Goal: Task Accomplishment & Management: Complete application form

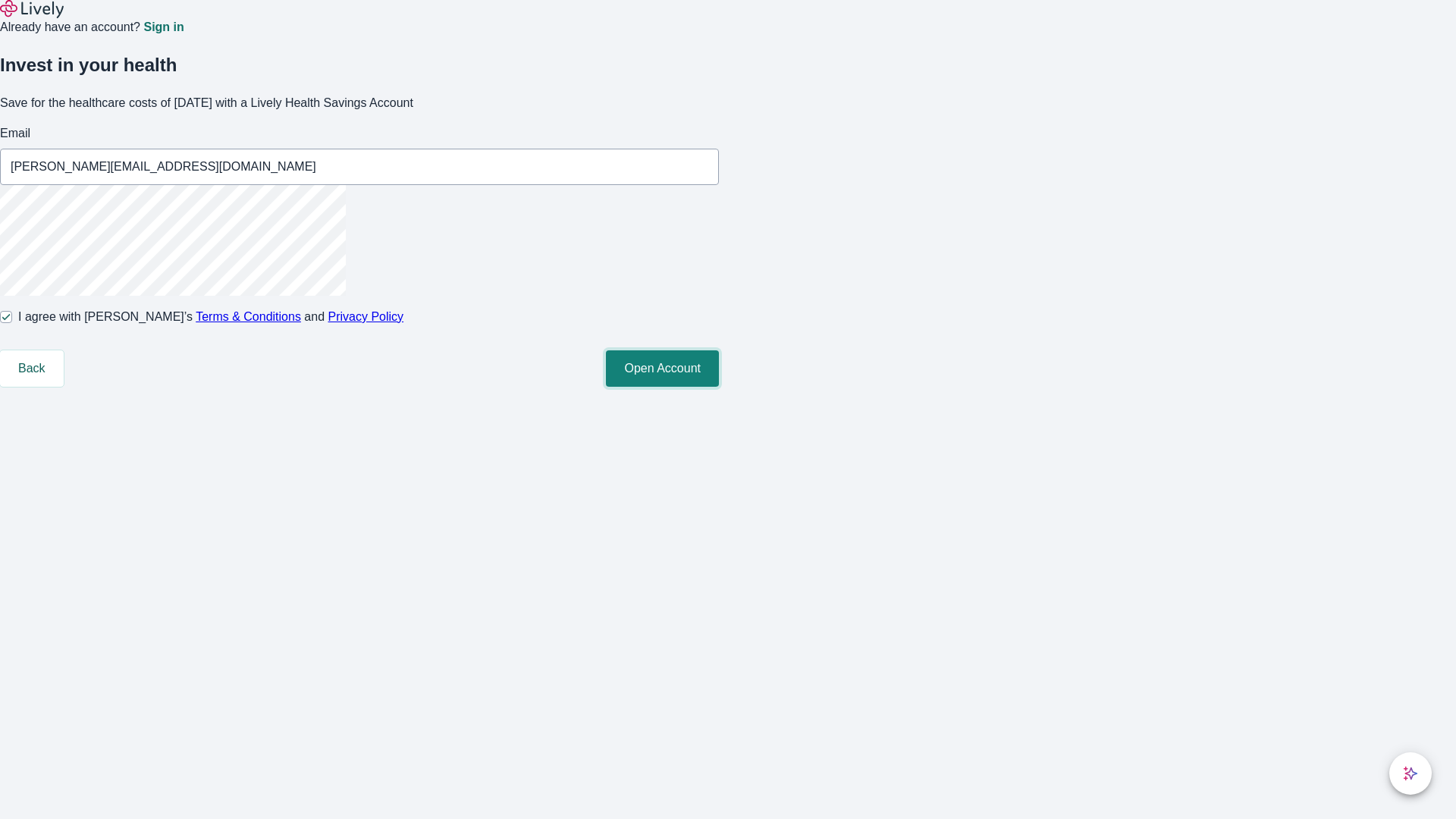
click at [719, 387] on button "Open Account" at bounding box center [662, 369] width 113 height 36
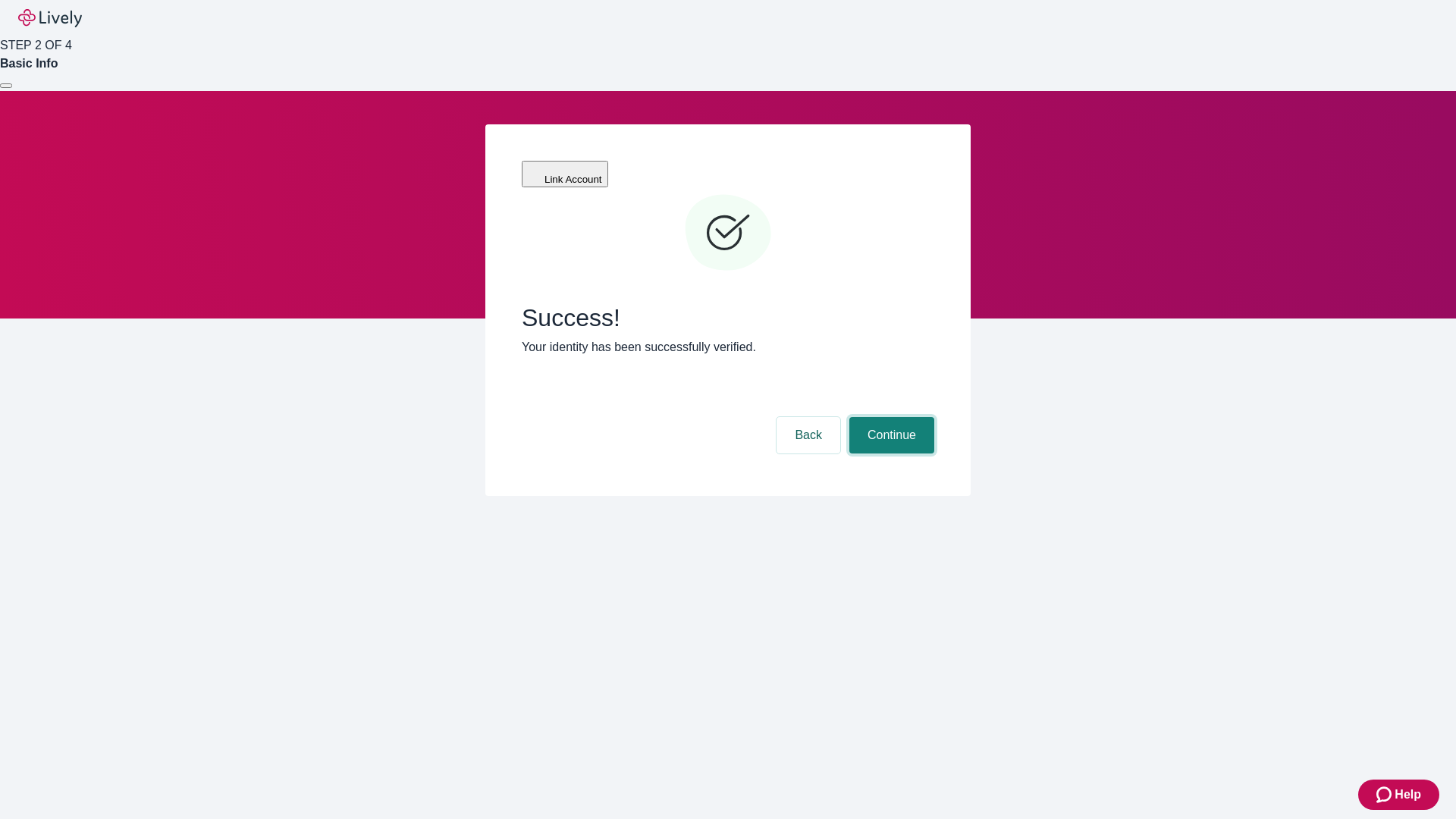
click at [890, 417] on button "Continue" at bounding box center [892, 435] width 85 height 36
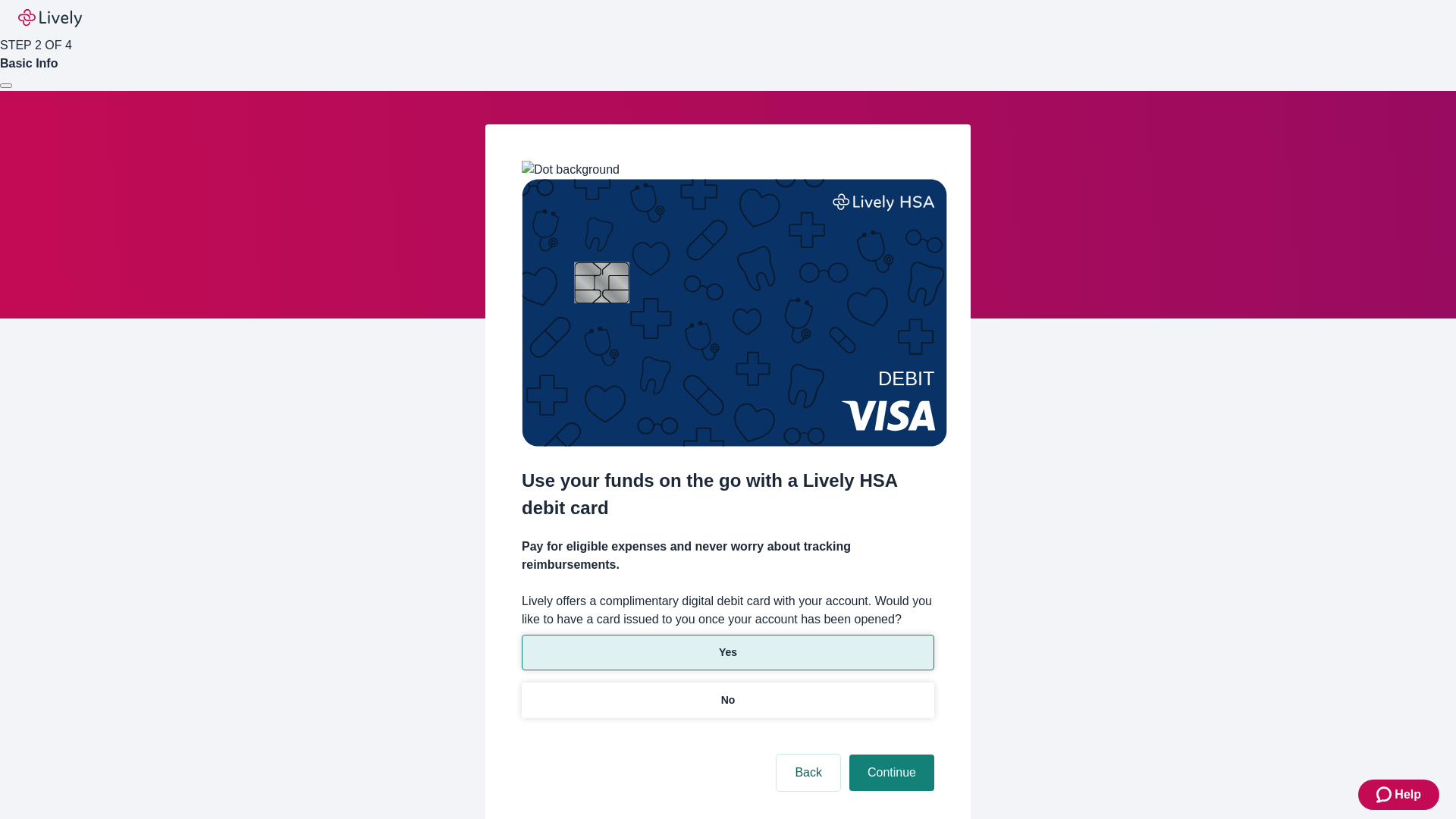
click at [727, 645] on p "Yes" at bounding box center [728, 652] width 18 height 16
click at [890, 754] on button "Continue" at bounding box center [892, 772] width 85 height 36
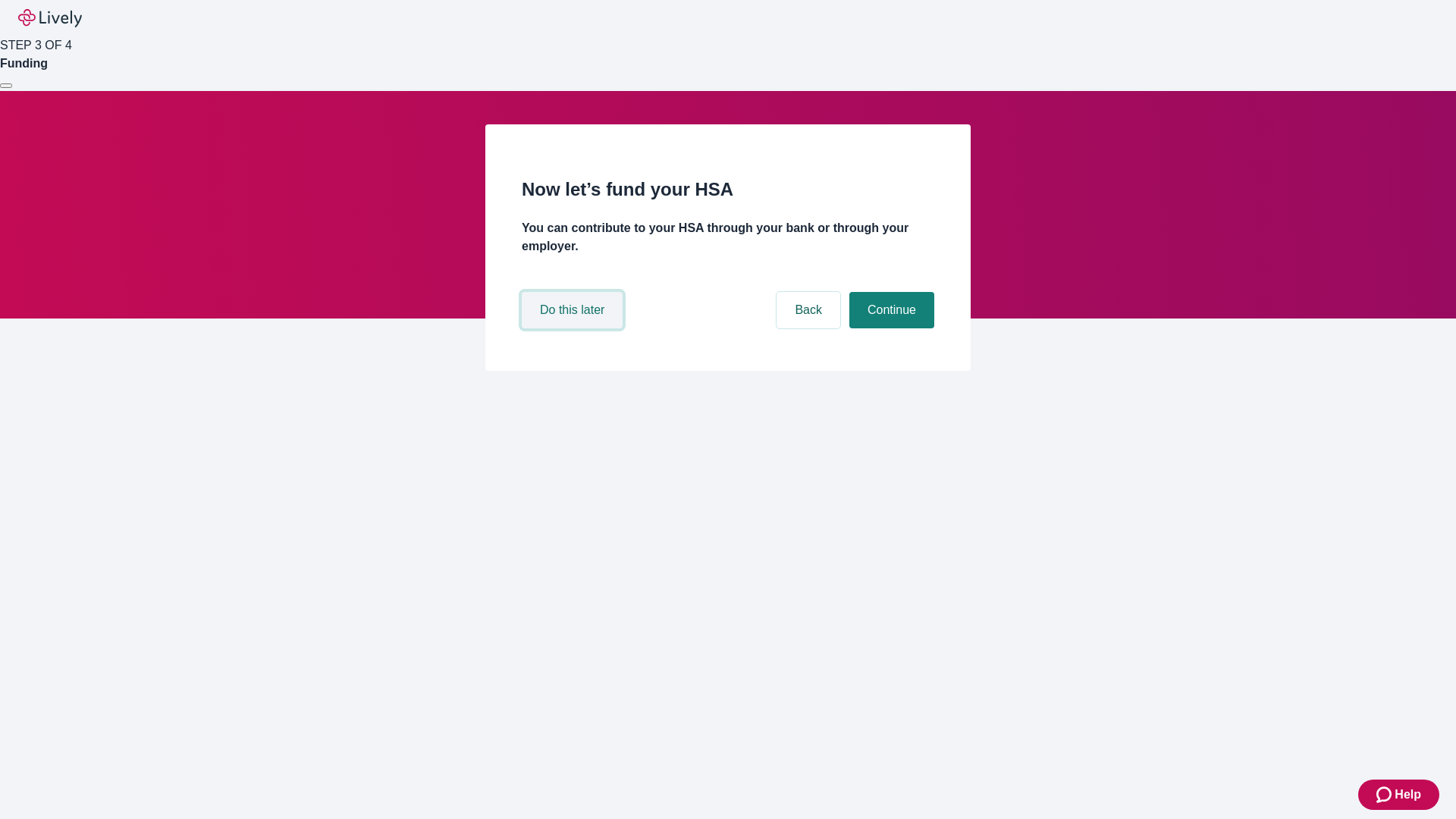
click at [575, 329] on button "Do this later" at bounding box center [573, 310] width 101 height 36
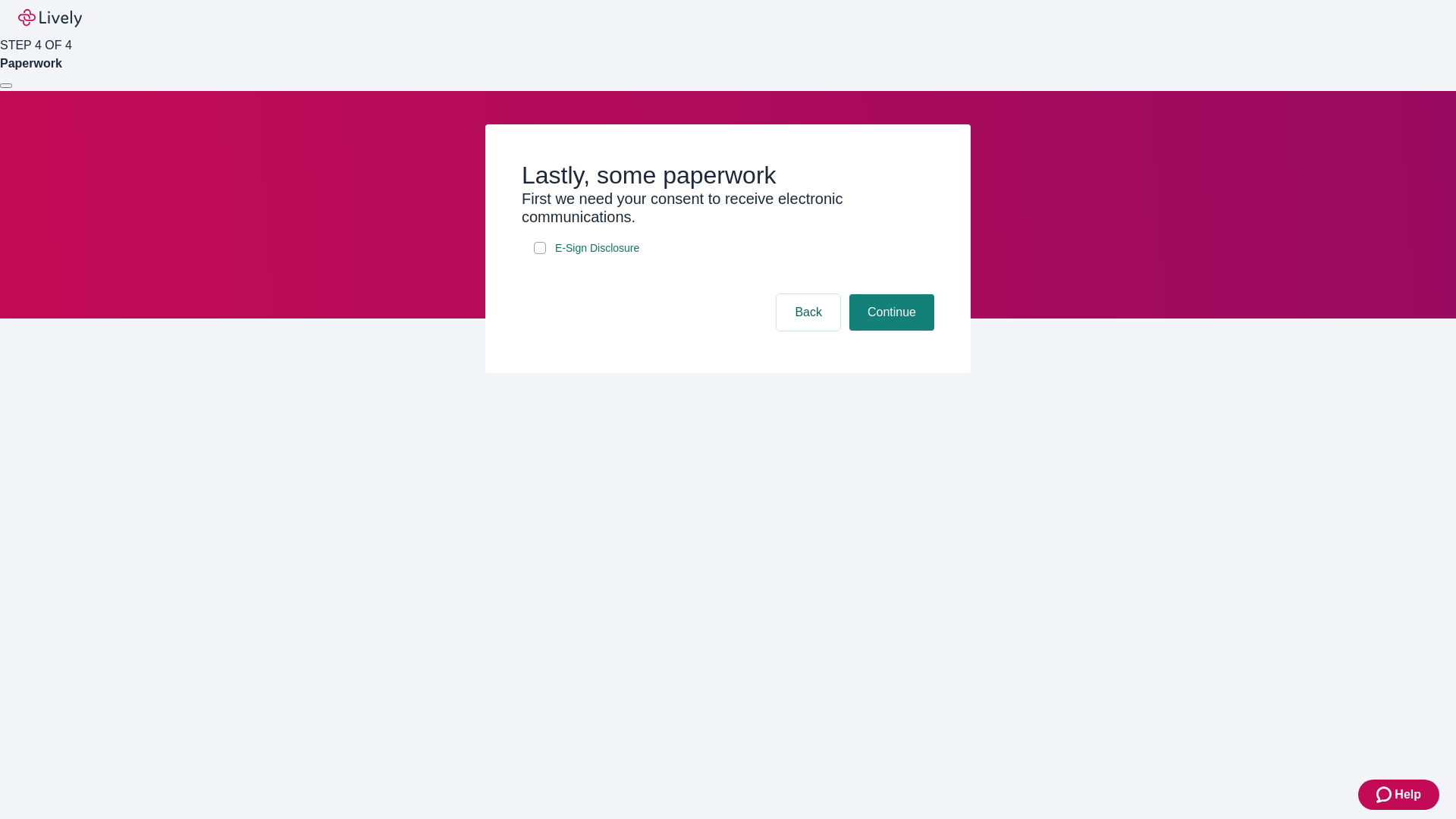
click at [540, 254] on input "E-Sign Disclosure" at bounding box center [539, 248] width 12 height 12
checkbox input "true"
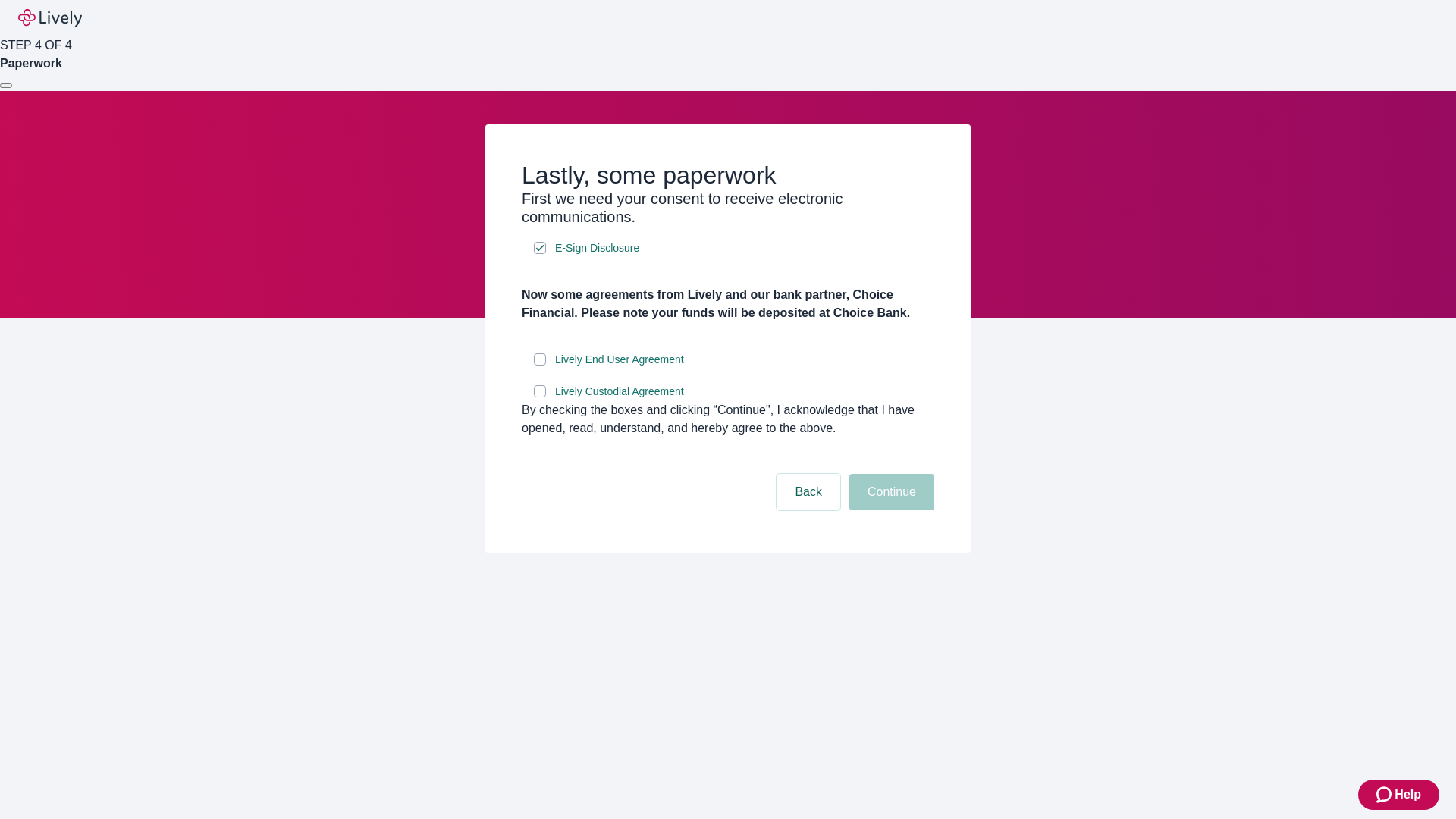
click at [540, 366] on input "Lively End User Agreement" at bounding box center [539, 359] width 12 height 12
checkbox input "true"
click at [540, 397] on input "Lively Custodial Agreement" at bounding box center [539, 390] width 12 height 12
checkbox input "true"
click at [890, 510] on button "Continue" at bounding box center [892, 492] width 85 height 36
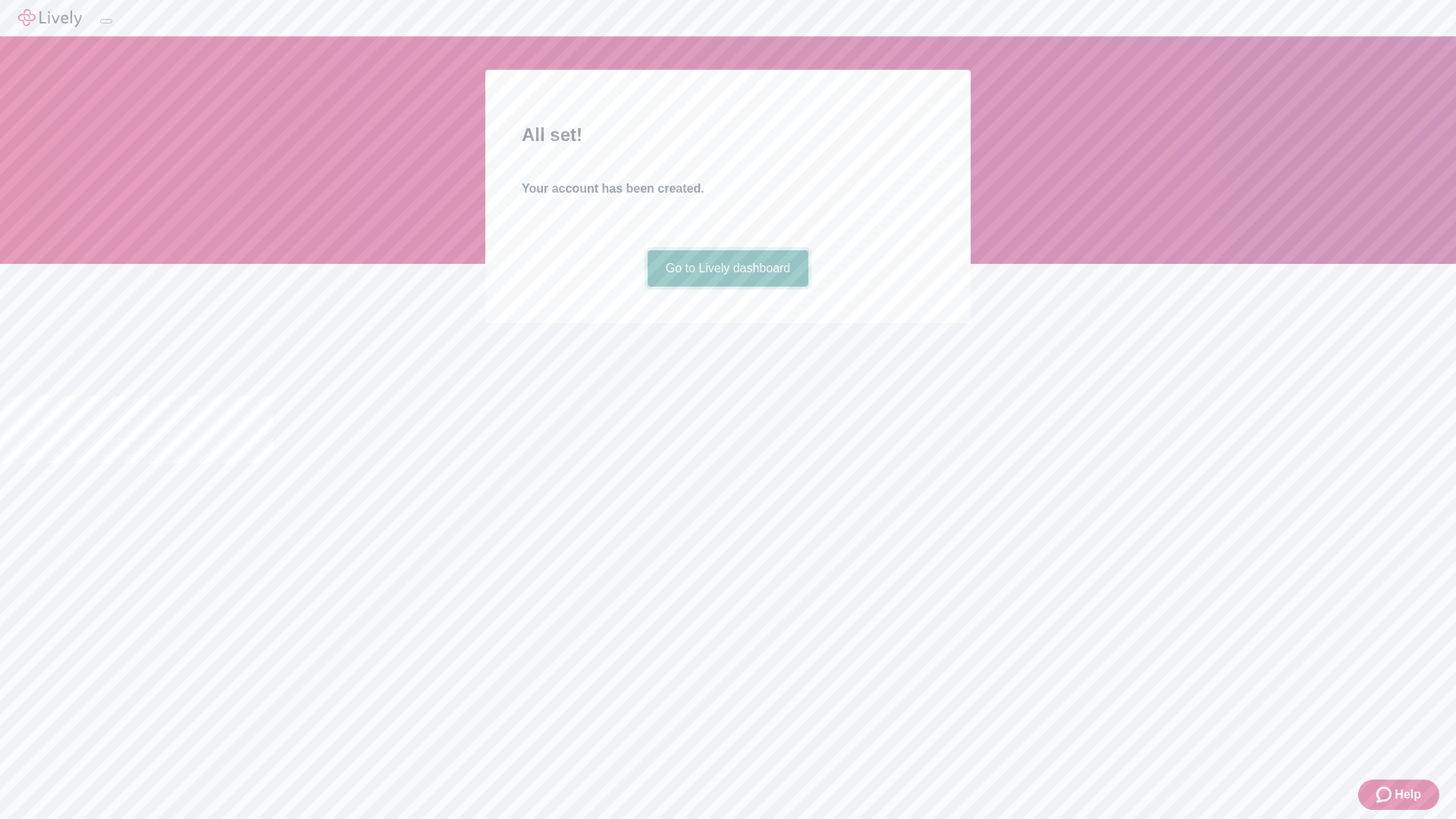
click at [727, 287] on link "Go to Lively dashboard" at bounding box center [729, 269] width 162 height 36
